Goal: Task Accomplishment & Management: Manage account settings

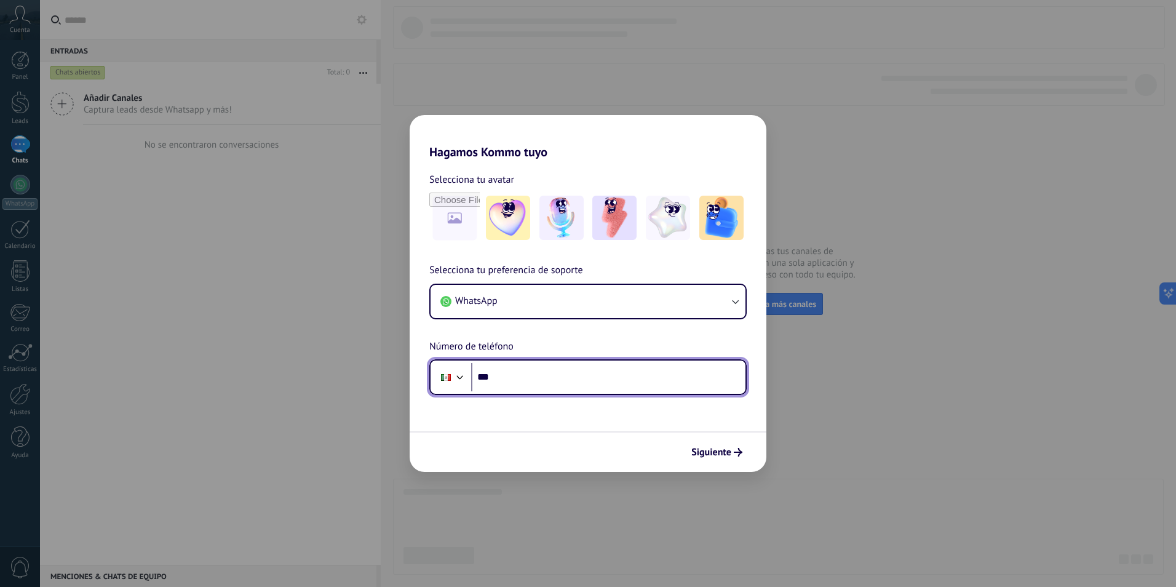
click at [512, 386] on input "***" at bounding box center [608, 377] width 274 height 28
type input "**********"
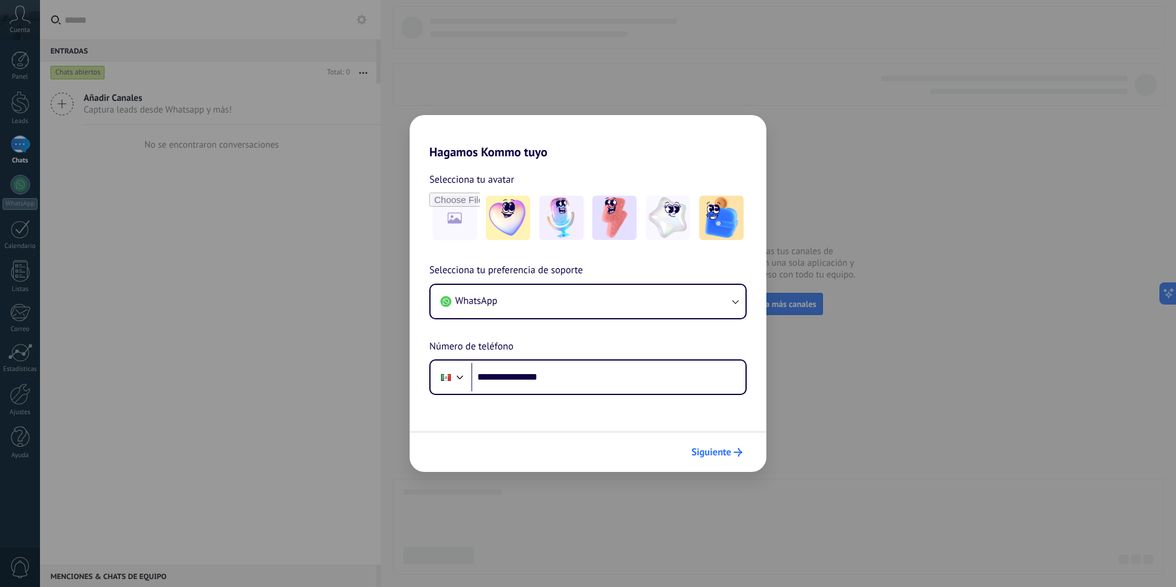
click at [722, 448] on span "Siguiente" at bounding box center [711, 452] width 40 height 9
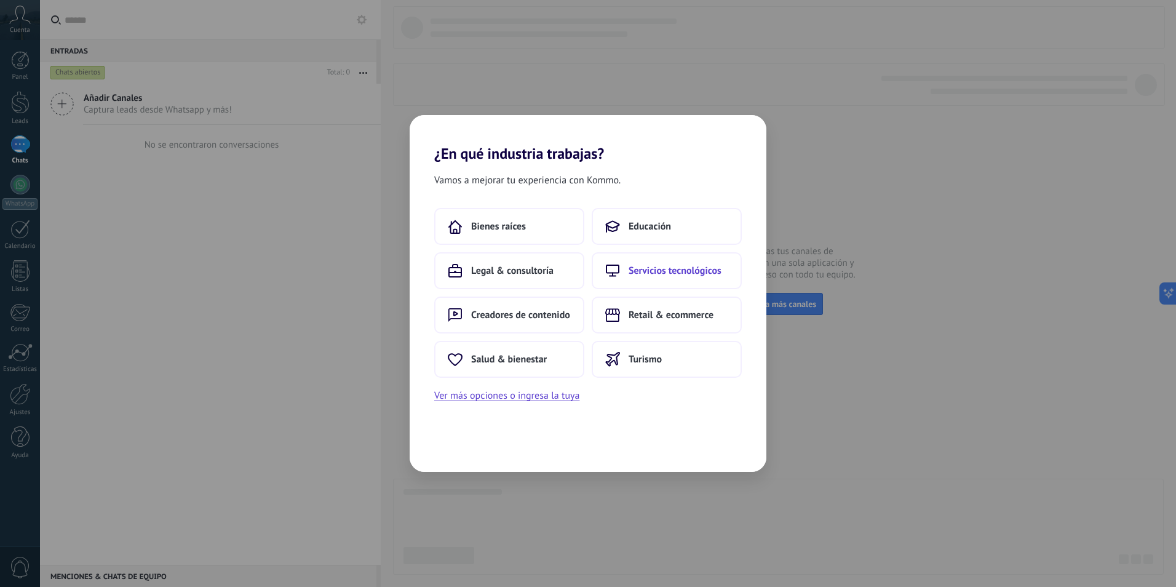
click at [642, 275] on span "Servicios tecnológicos" at bounding box center [674, 270] width 93 height 12
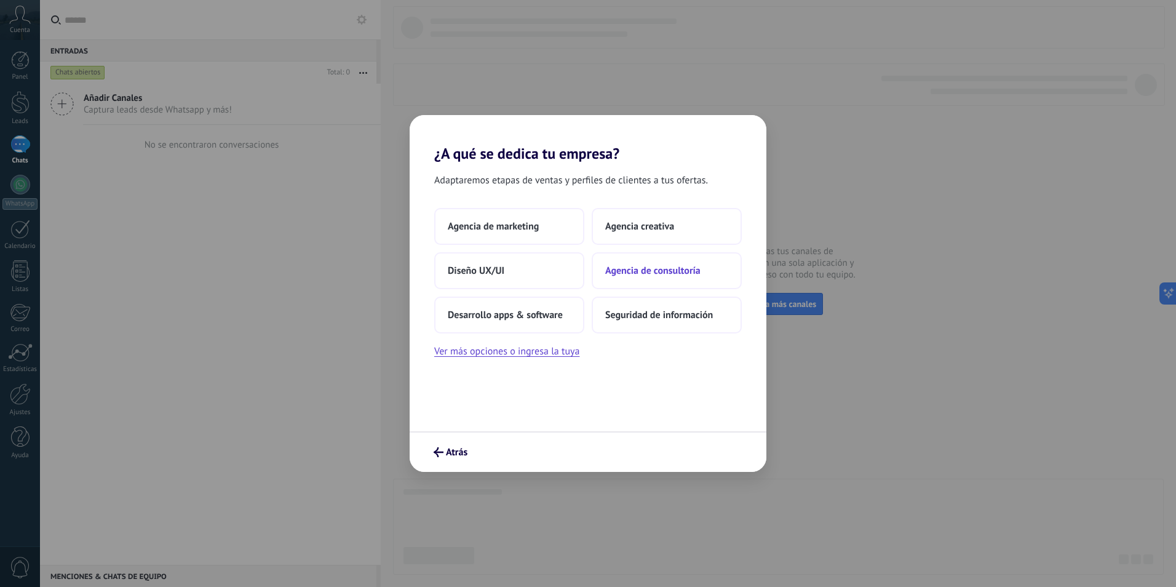
click at [627, 271] on span "Agencia de consultoría" at bounding box center [652, 270] width 95 height 12
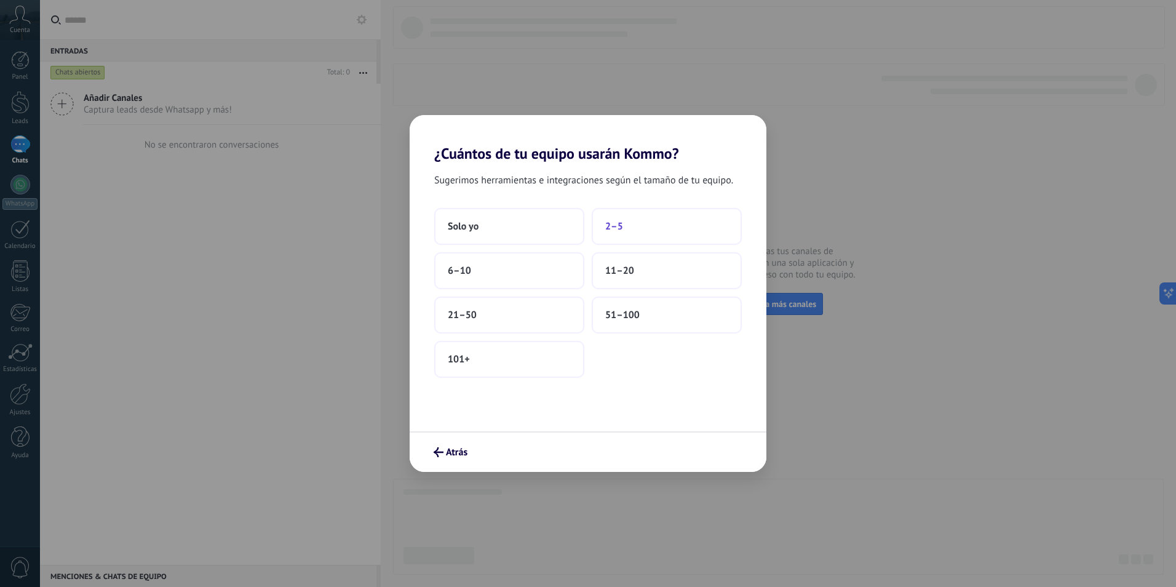
click at [620, 236] on button "2–5" at bounding box center [667, 226] width 150 height 37
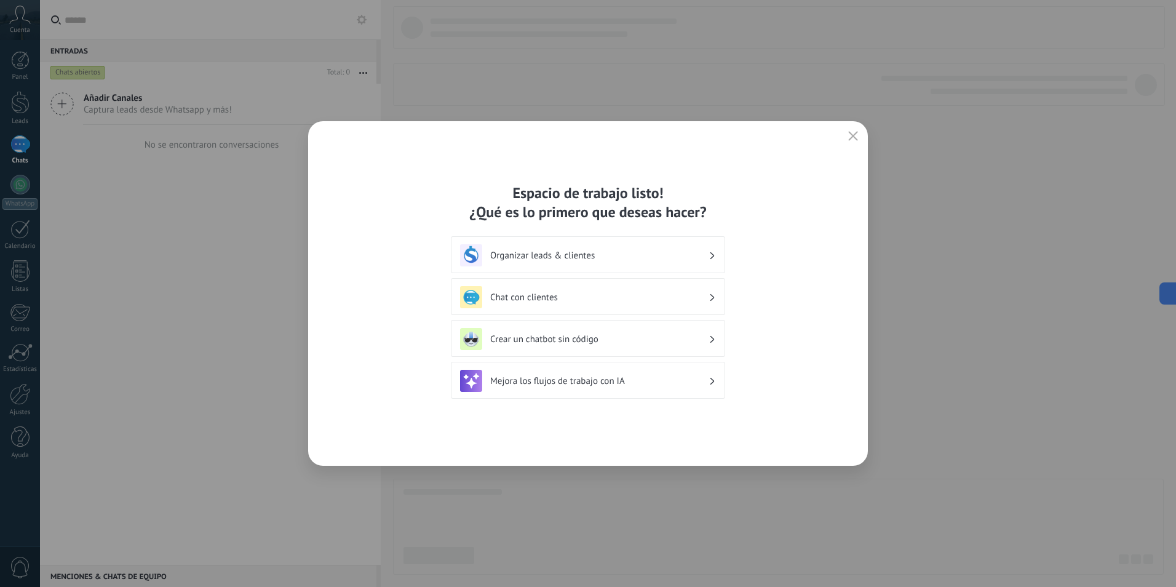
click at [570, 339] on h3 "Crear un chatbot sin código" at bounding box center [599, 339] width 218 height 12
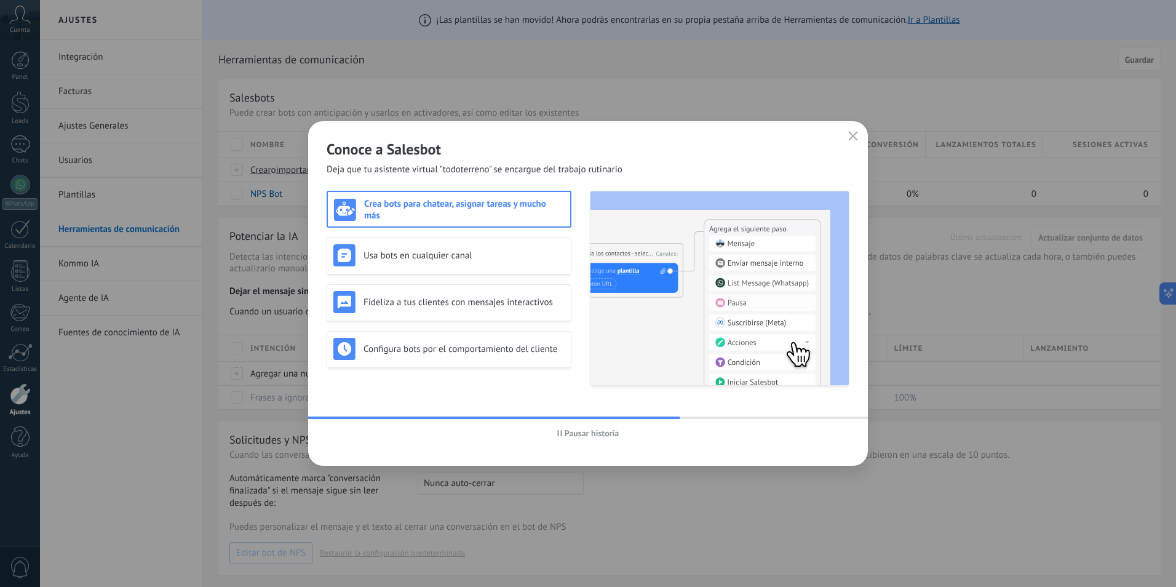
click at [558, 434] on use "button" at bounding box center [559, 433] width 4 height 6
click at [426, 201] on h3 "Crea bots para chatear, asignar tareas y mucho más" at bounding box center [464, 209] width 200 height 23
click at [600, 429] on span "Iniciar historia" at bounding box center [591, 433] width 53 height 9
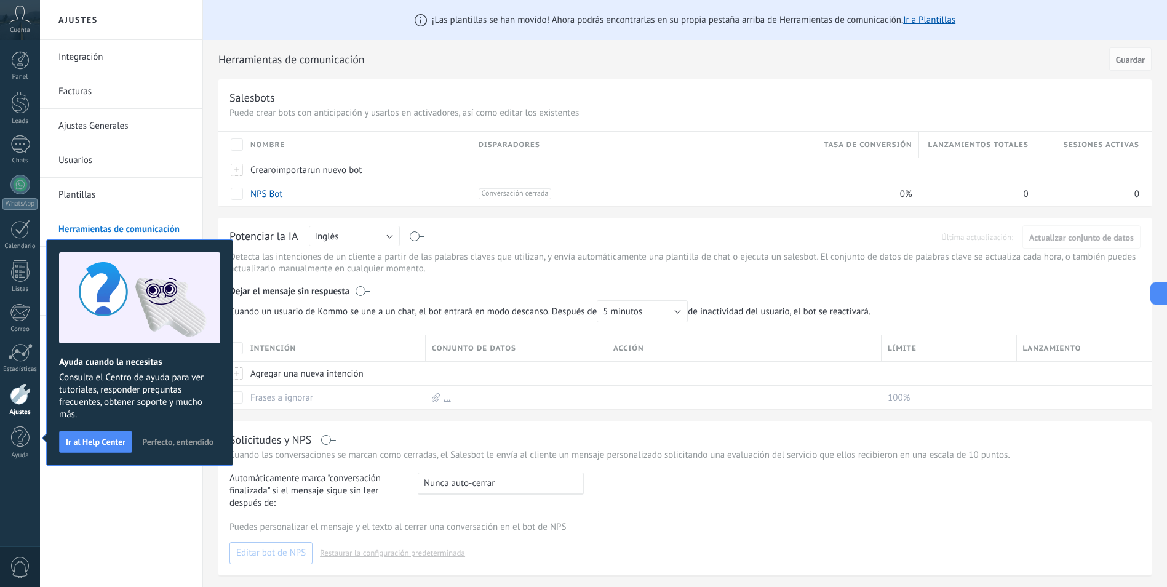
click at [87, 472] on div "Integración Facturas Ajustes Generales Usuarios Plantillas Herramientas de comu…" at bounding box center [121, 313] width 162 height 547
click at [169, 440] on span "Perfecto, entendido" at bounding box center [177, 441] width 71 height 9
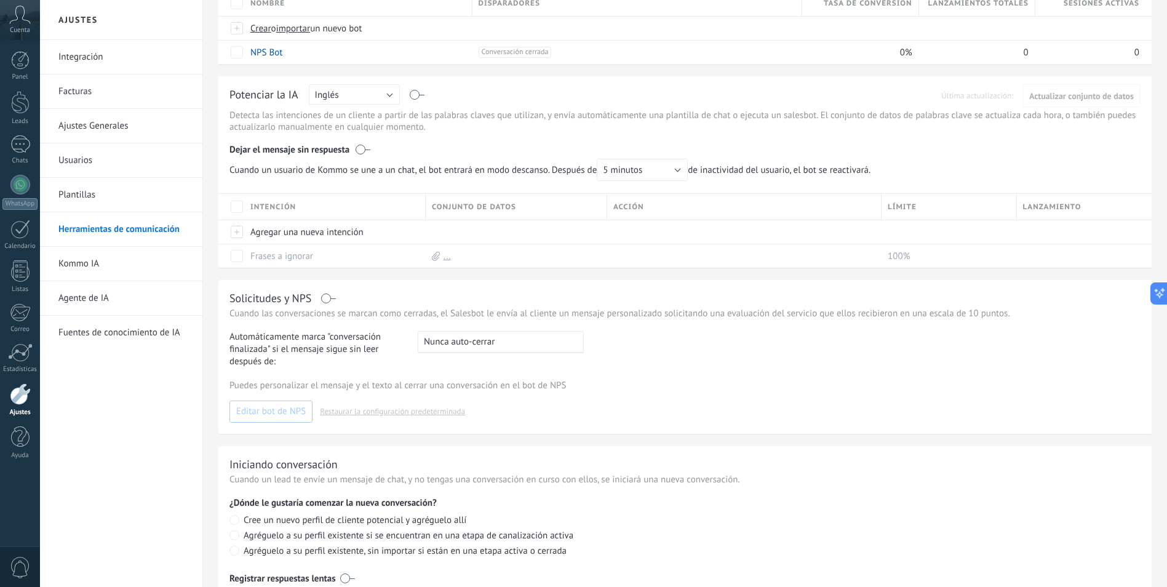
scroll to position [184, 0]
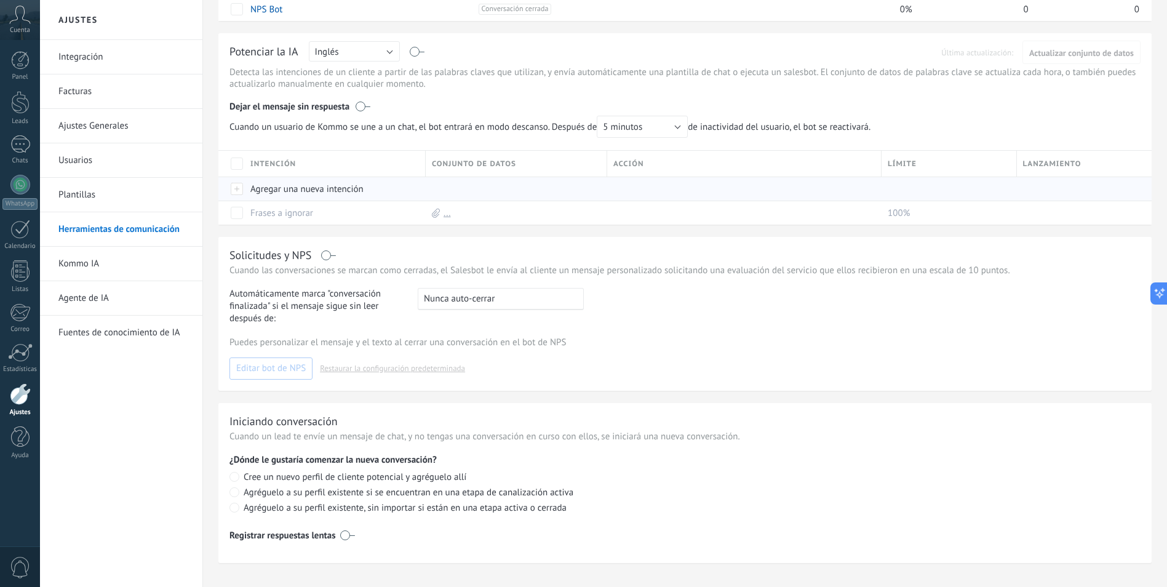
click at [467, 186] on div at bounding box center [513, 188] width 175 height 23
click at [447, 242] on div "Solicitudes y NPS Cuando las conversaciones se marcan como cerradas, el Salesbo…" at bounding box center [684, 314] width 933 height 154
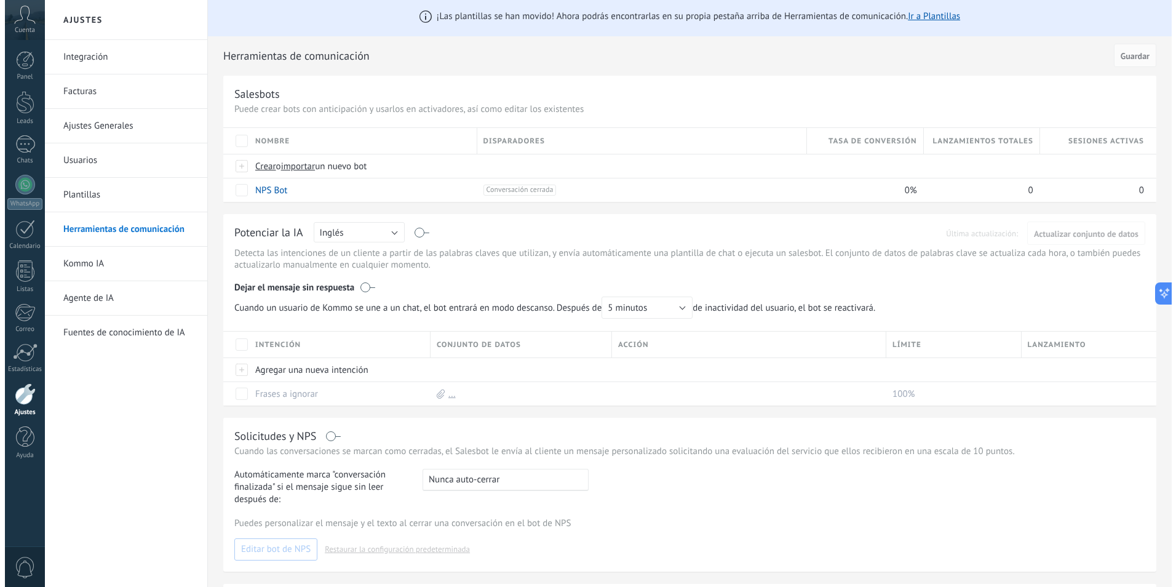
scroll to position [0, 0]
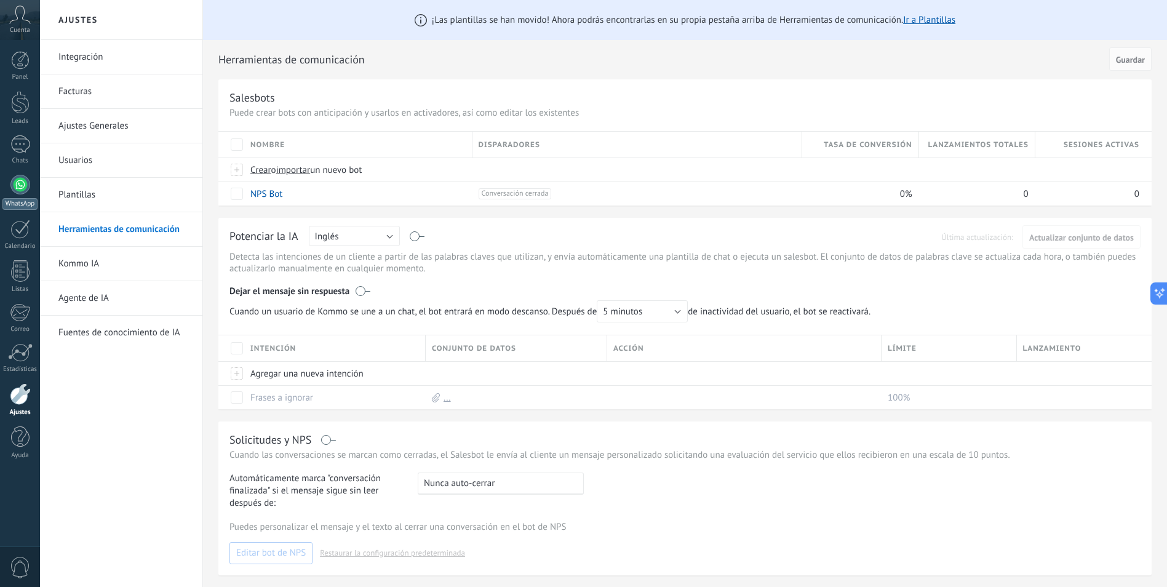
click at [6, 182] on link "WhatsApp" at bounding box center [20, 192] width 40 height 35
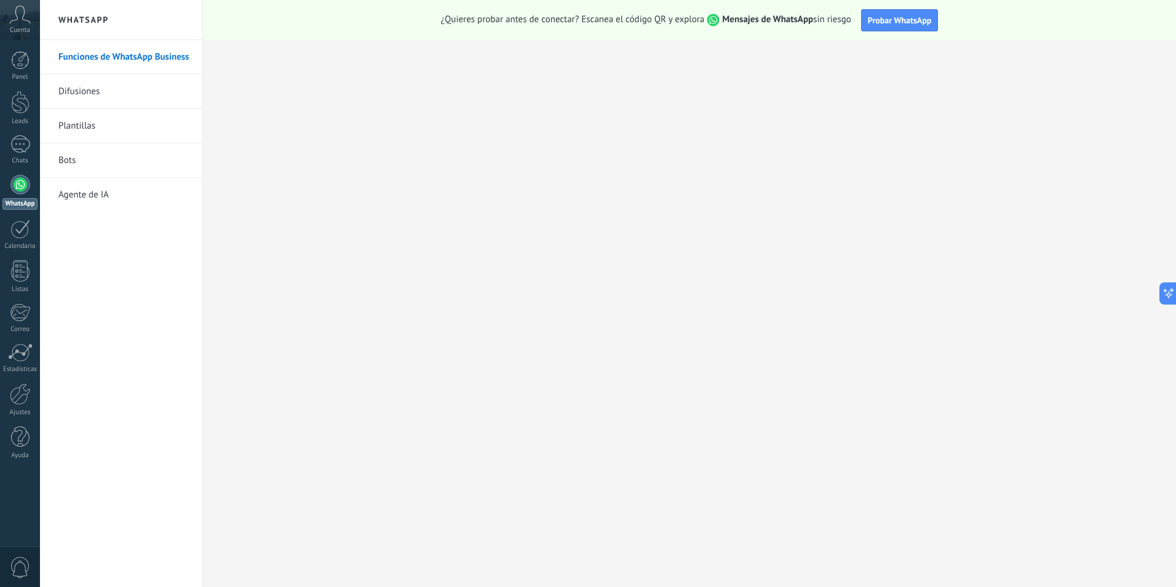
click at [82, 200] on link "Agente de IA" at bounding box center [124, 195] width 132 height 34
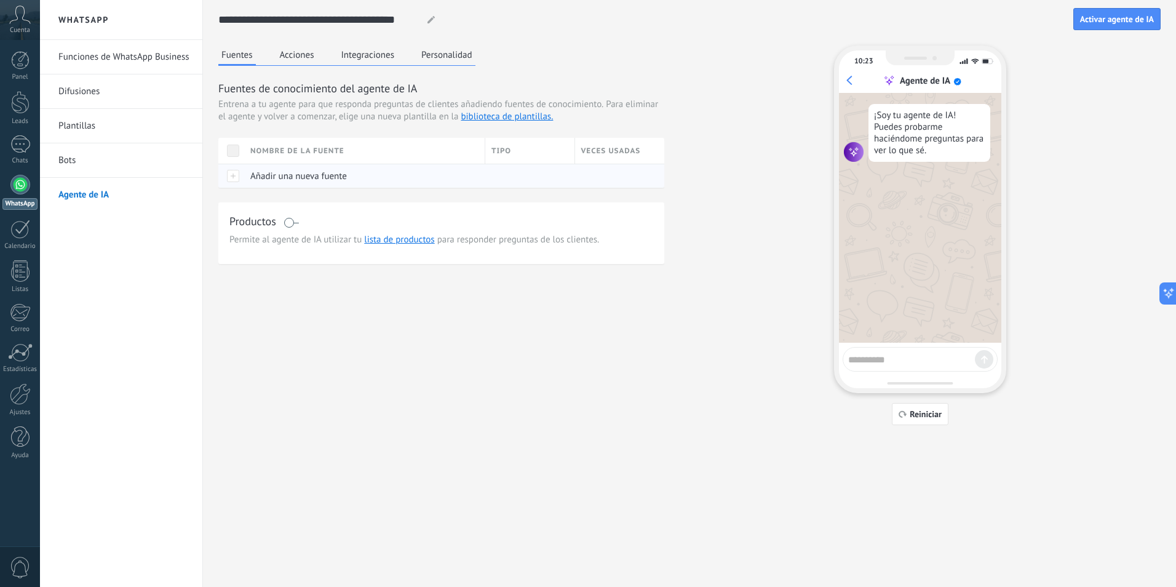
click at [234, 183] on div at bounding box center [231, 176] width 26 height 24
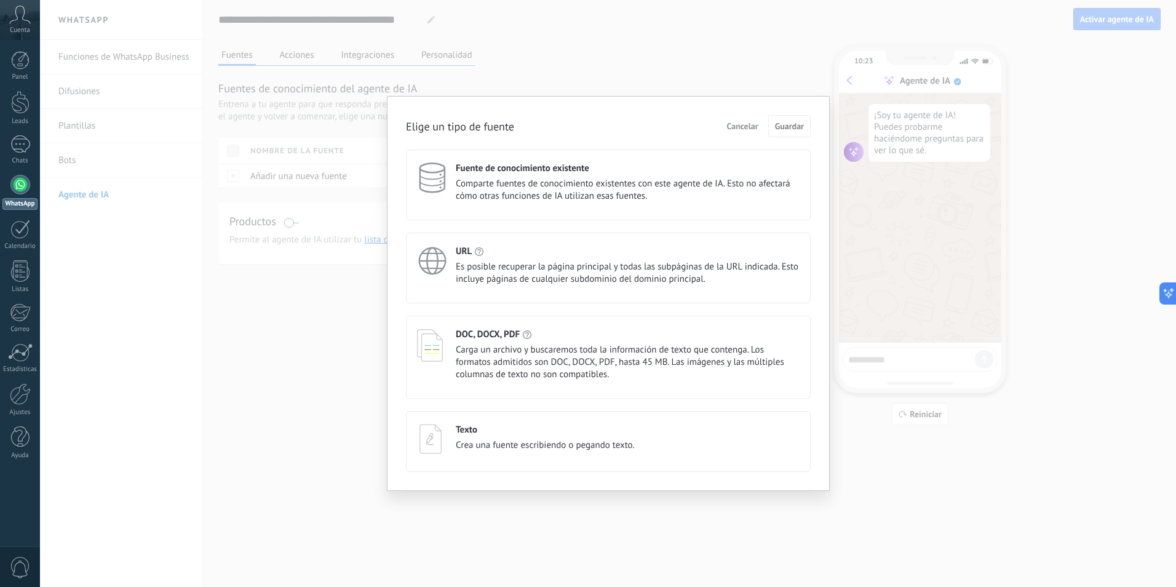
click at [751, 129] on span "Cancelar" at bounding box center [742, 126] width 31 height 9
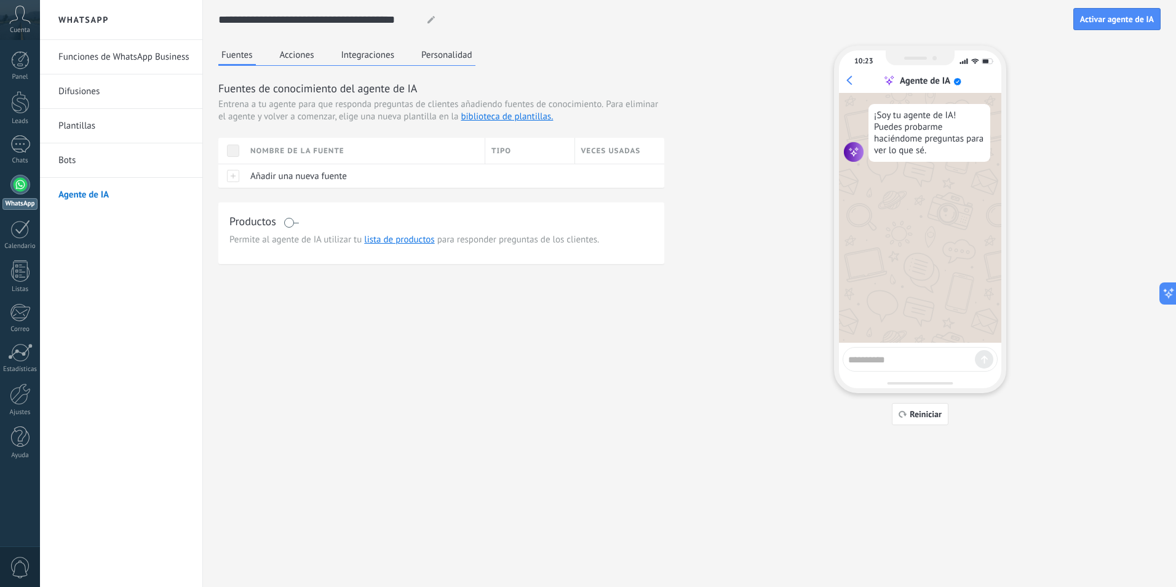
click at [889, 157] on div "¡Soy tu agente de IA! Puedes probarme haciéndome preguntas para ver lo que sé." at bounding box center [929, 133] width 122 height 58
click at [902, 363] on textarea at bounding box center [911, 357] width 127 height 15
type textarea "****"
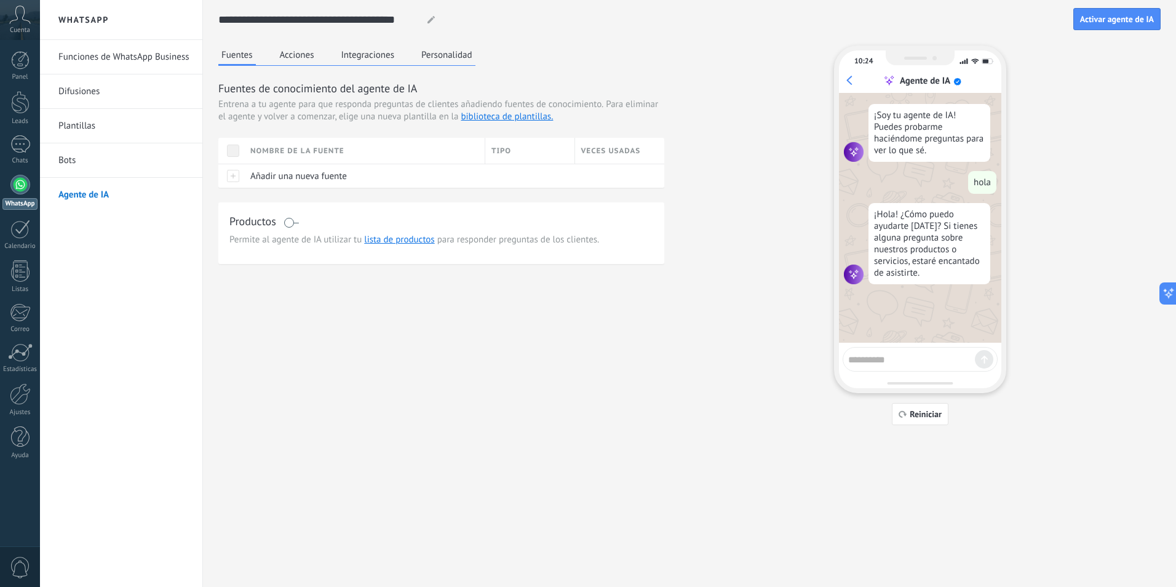
click at [884, 365] on textarea at bounding box center [911, 357] width 127 height 15
type textarea "**********"
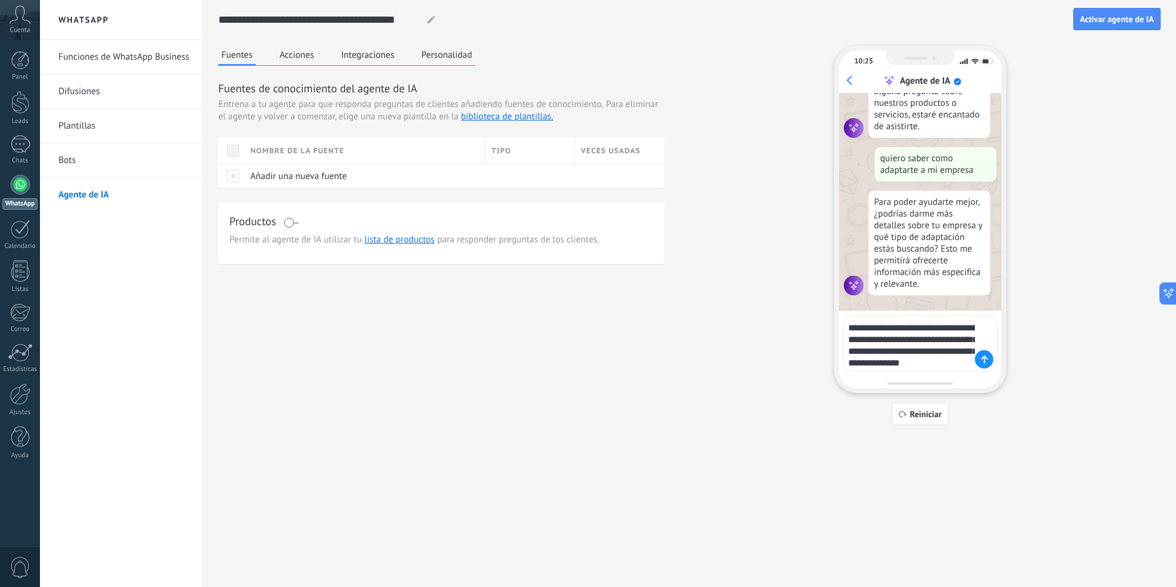
scroll to position [158, 0]
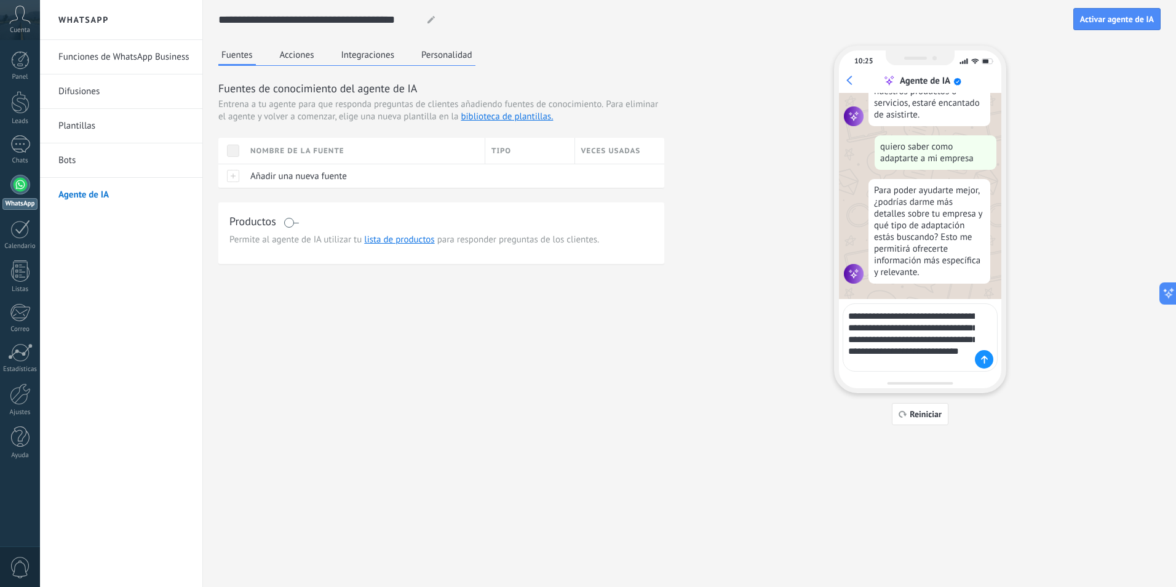
type textarea "**********"
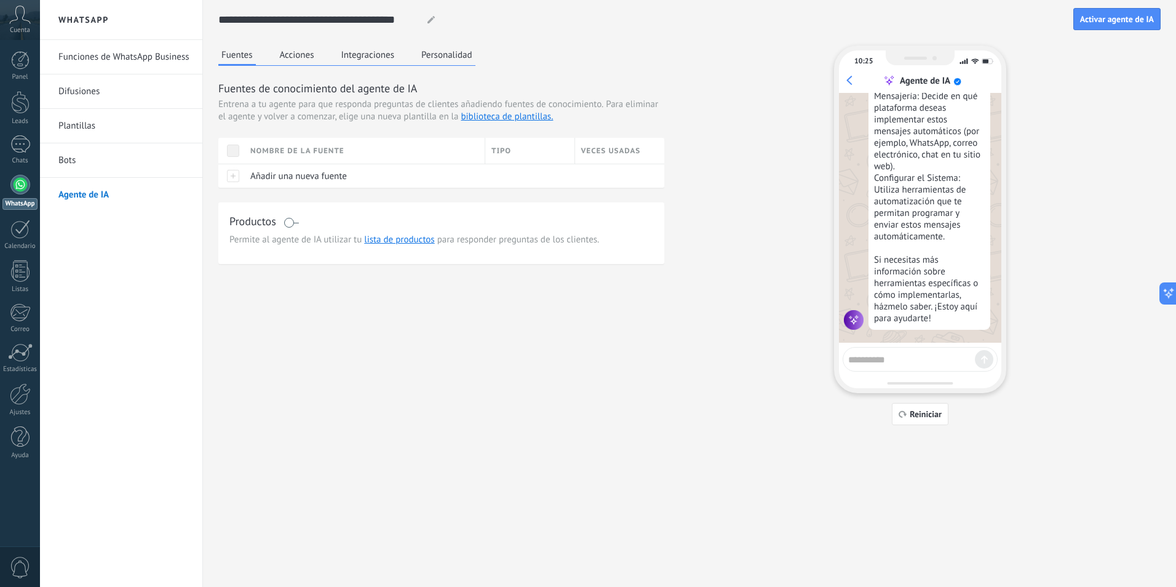
scroll to position [681, 0]
click at [13, 232] on div at bounding box center [20, 229] width 20 height 19
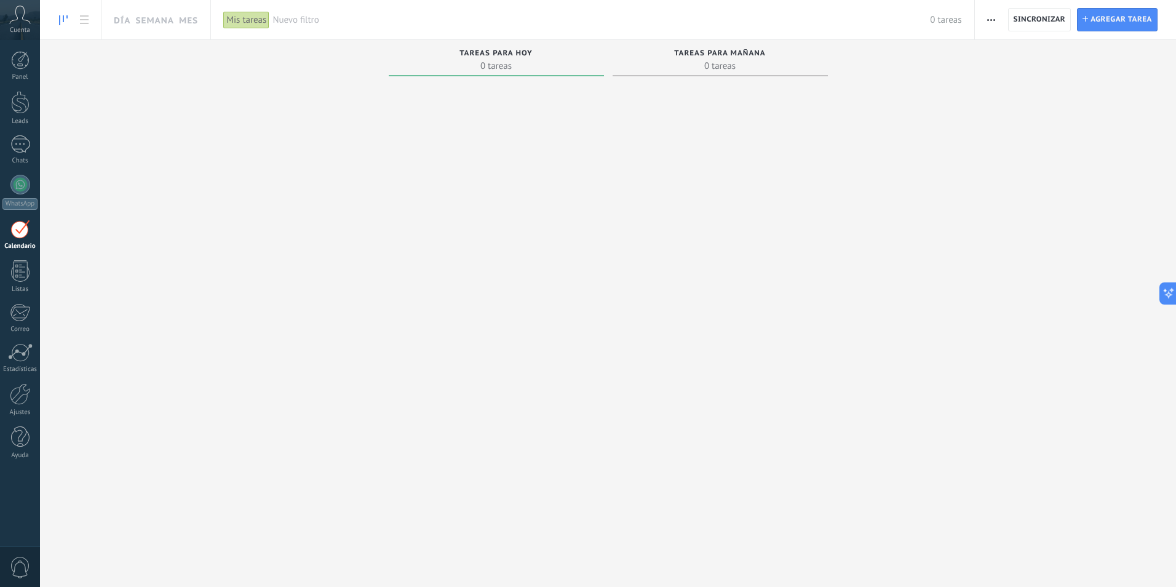
click at [693, 55] on span "Tareas para mañana" at bounding box center [720, 53] width 92 height 9
click at [1103, 19] on span "Agregar tarea" at bounding box center [1120, 20] width 61 height 22
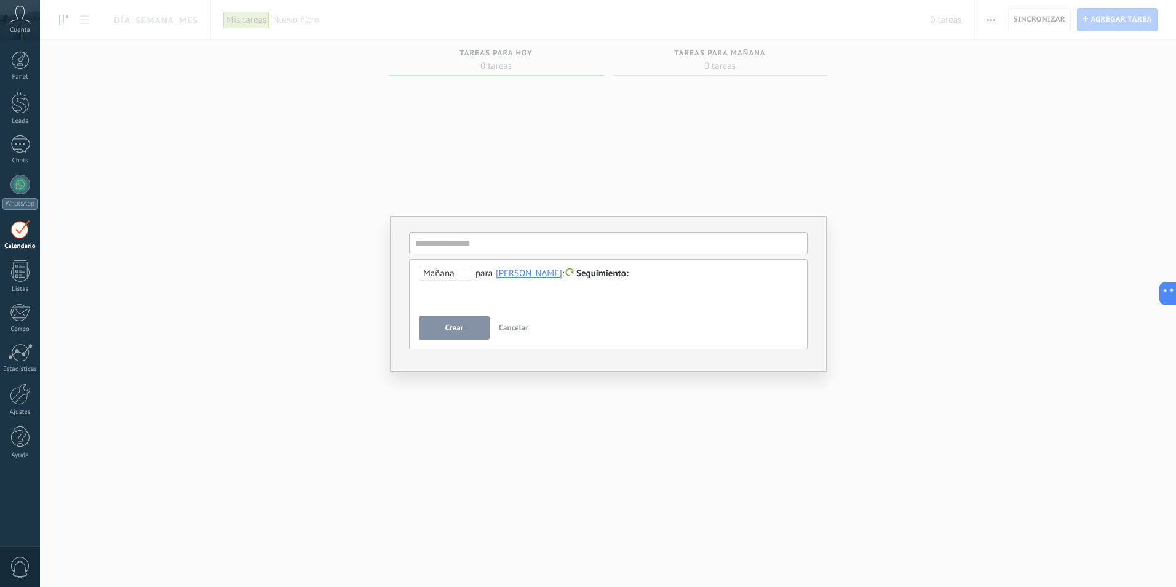
click at [447, 272] on span "Mañana" at bounding box center [445, 273] width 53 height 15
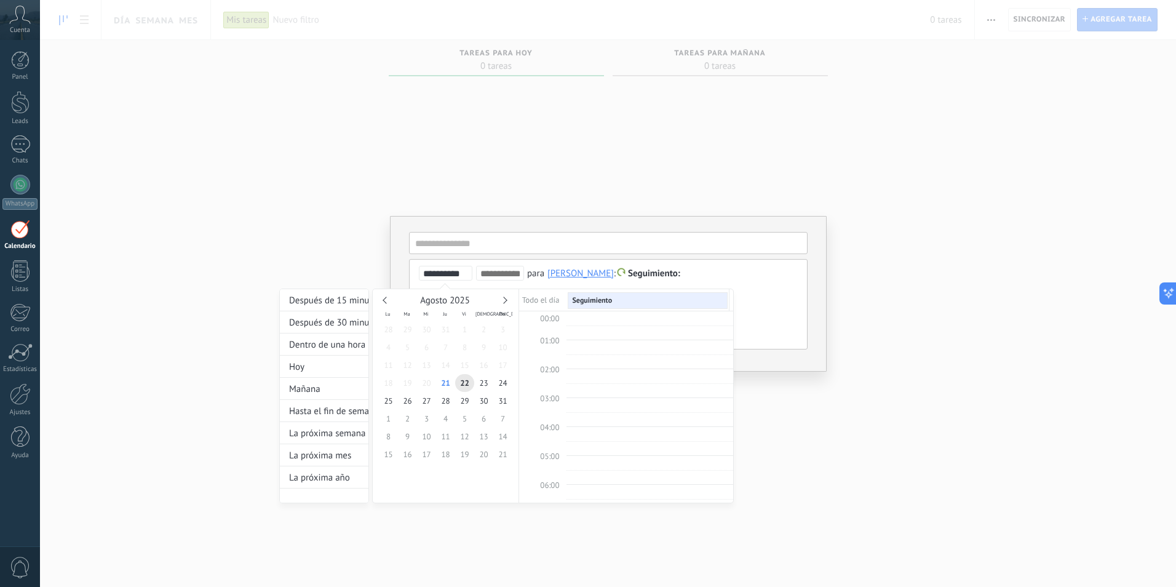
scroll to position [232, 0]
type input "**********"
click at [446, 384] on span "21" at bounding box center [445, 383] width 19 height 18
drag, startPoint x: 600, startPoint y: 384, endPoint x: 607, endPoint y: 377, distance: 10.4
drag, startPoint x: 646, startPoint y: 392, endPoint x: 644, endPoint y: 378, distance: 13.6
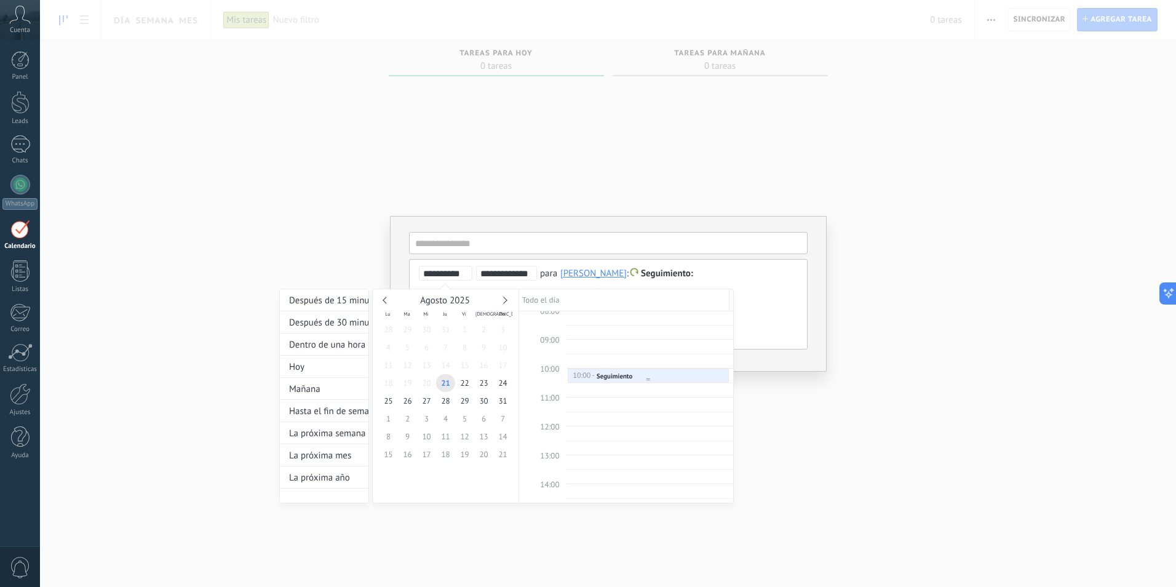
click at [576, 377] on link "10:00 - 10:30 Seguimiento" at bounding box center [649, 375] width 162 height 15
drag, startPoint x: 585, startPoint y: 381, endPoint x: 590, endPoint y: 376, distance: 7.8
click at [590, 376] on link "10:00 - 10:30 Seguimiento" at bounding box center [649, 375] width 162 height 15
drag, startPoint x: 627, startPoint y: 382, endPoint x: 628, endPoint y: 389, distance: 6.9
click at [628, 389] on div "00:00 01:00 02:00 03:00 04:00 05:00 06:00 07:00 08:00 09:00 10:00 11:00 12:00 1…" at bounding box center [626, 425] width 214 height 693
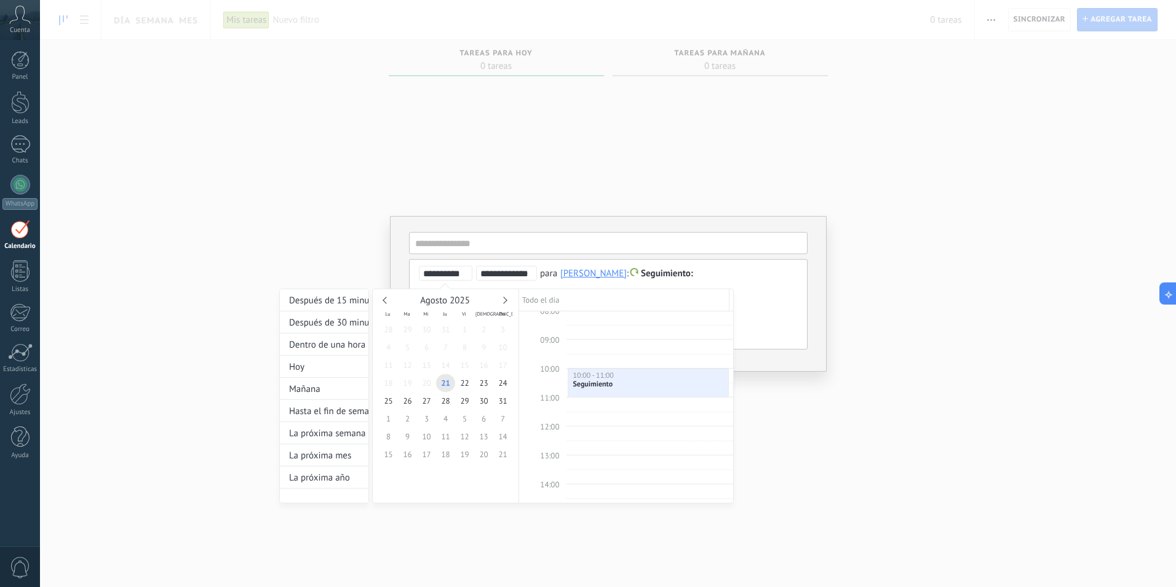
drag, startPoint x: 640, startPoint y: 378, endPoint x: 641, endPoint y: 384, distance: 6.2
type input "**********"
click at [347, 370] on div "Hoy" at bounding box center [324, 366] width 89 height 22
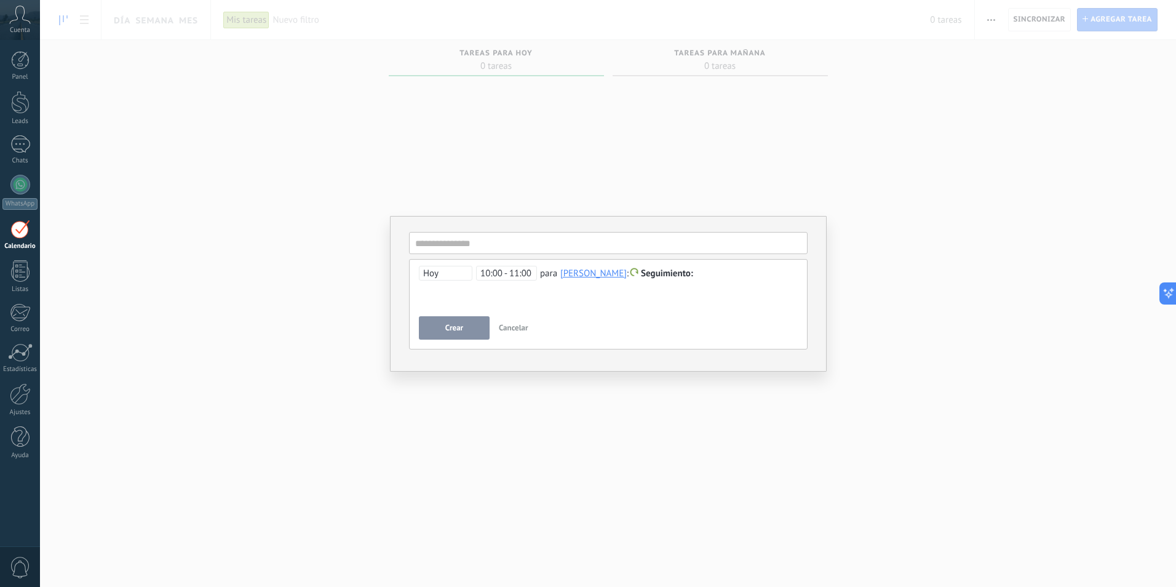
drag, startPoint x: 447, startPoint y: 293, endPoint x: 536, endPoint y: 292, distance: 88.6
click at [450, 293] on div "**********" at bounding box center [608, 288] width 379 height 44
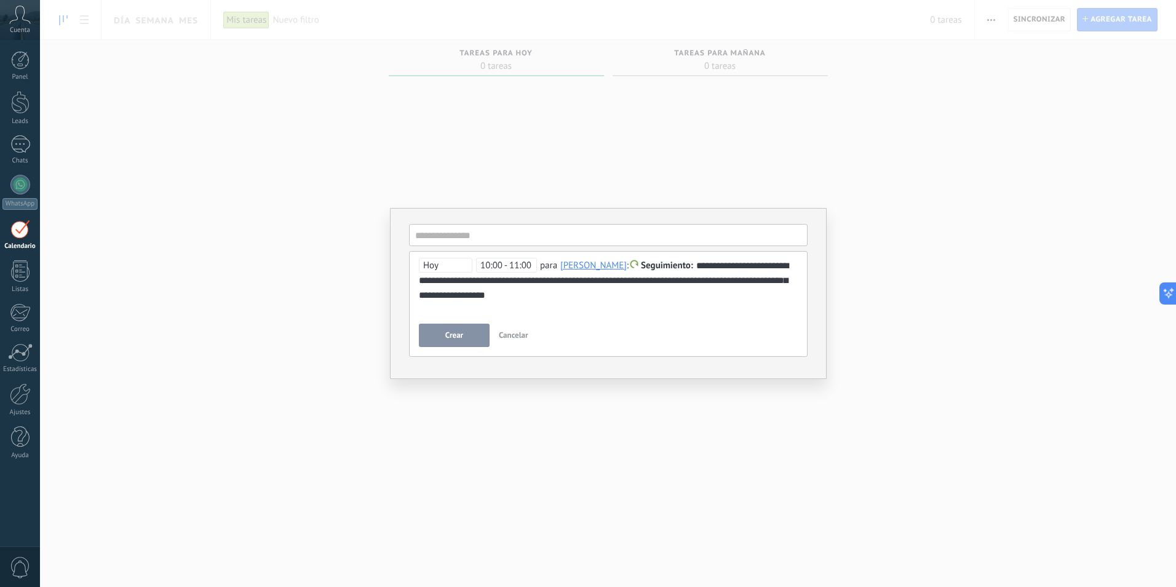
click at [475, 346] on button "Crear" at bounding box center [454, 334] width 71 height 23
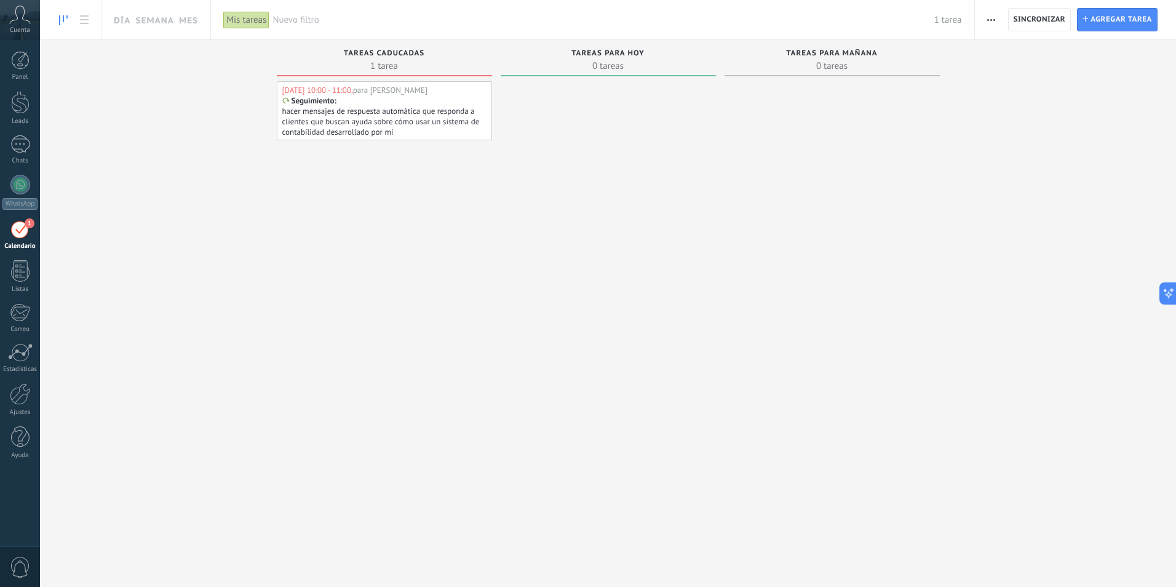
click at [387, 124] on p "hacer mensajes de respuesta automática que responda a clientes que buscan ayuda…" at bounding box center [383, 121] width 202 height 31
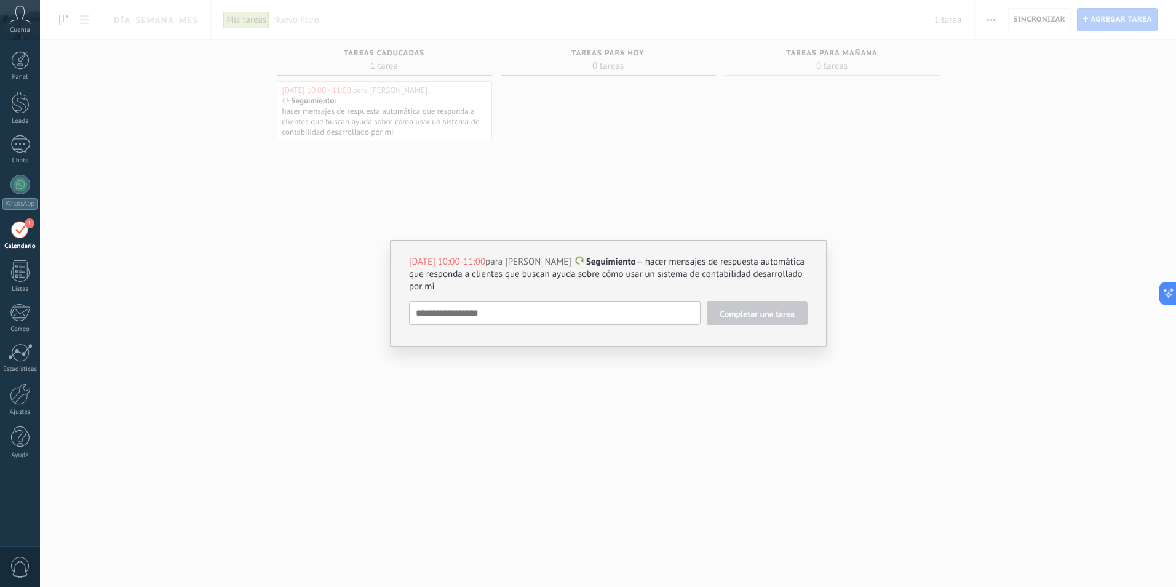
click at [732, 365] on div "[DATE] 10:00-11:00 para [PERSON_NAME] Seguimiento — hacer mensajes de respuesta…" at bounding box center [608, 293] width 1136 height 587
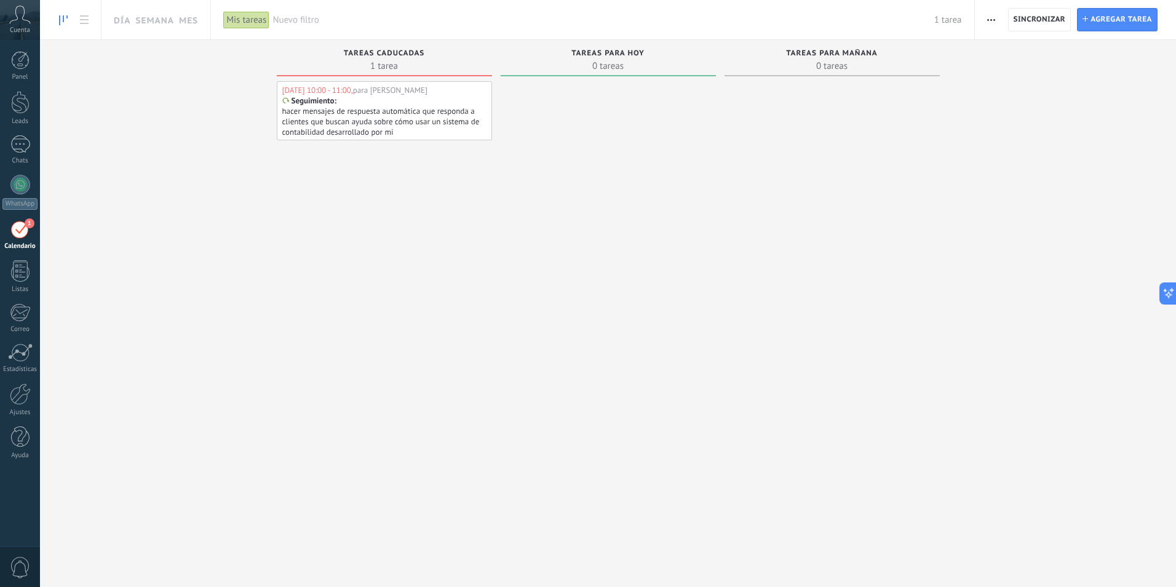
click at [372, 118] on p "hacer mensajes de respuesta automática que responda a clientes que buscan ayuda…" at bounding box center [383, 121] width 202 height 31
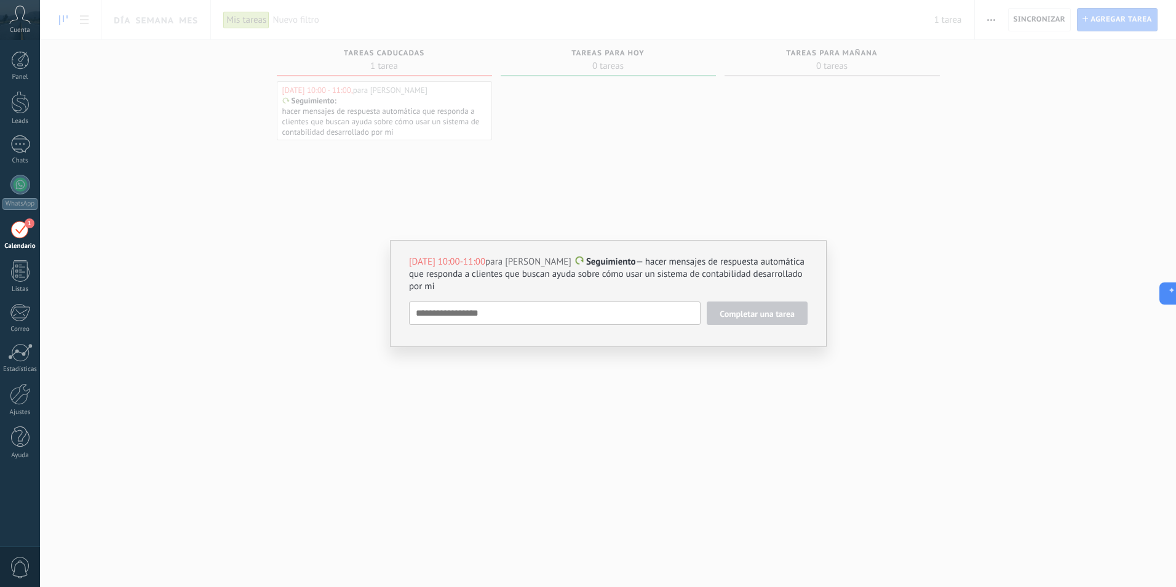
click at [273, 231] on div "[DATE] 10:00-11:00 para [PERSON_NAME] Seguimiento — hacer mensajes de respuesta…" at bounding box center [608, 293] width 1136 height 587
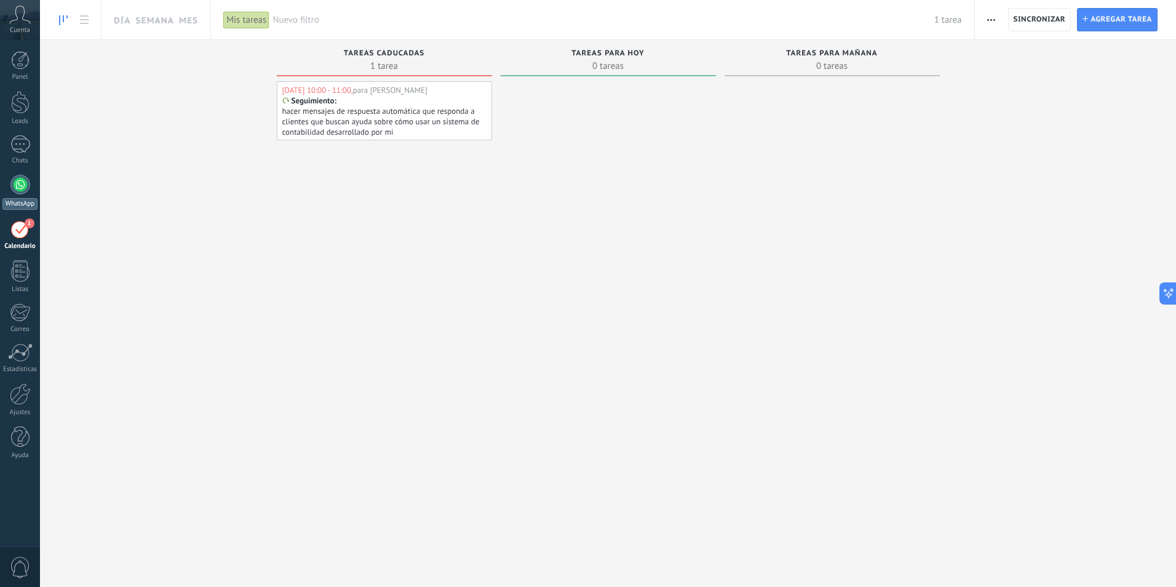
click at [14, 186] on div at bounding box center [20, 185] width 20 height 20
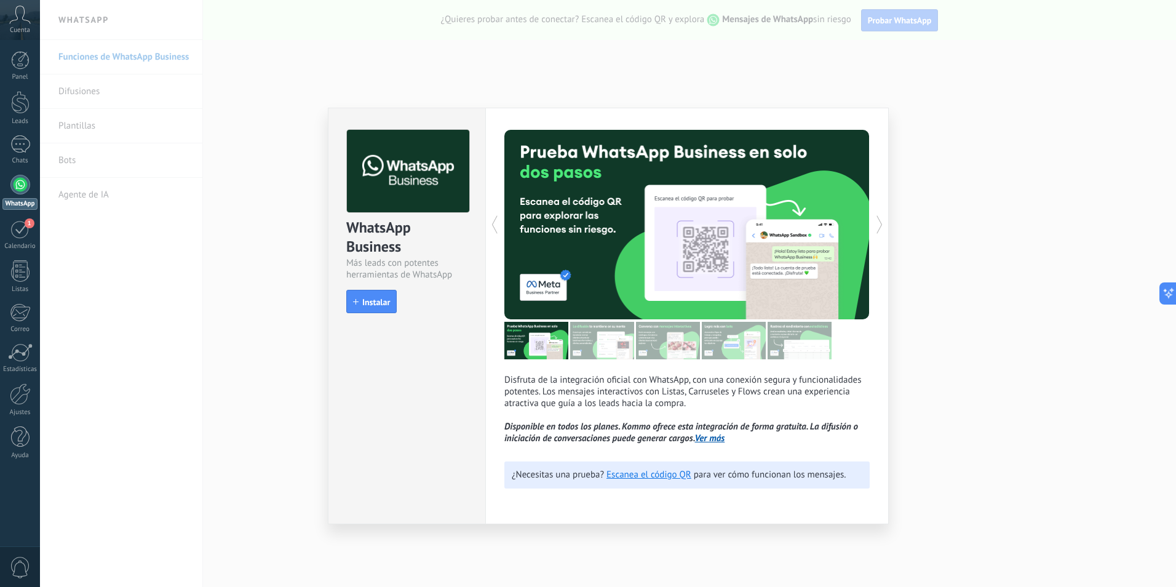
click at [326, 97] on div "WhatsApp Business Más leads con potentes herramientas de WhatsApp install Insta…" at bounding box center [608, 293] width 1136 height 587
